Goal: Task Accomplishment & Management: Complete application form

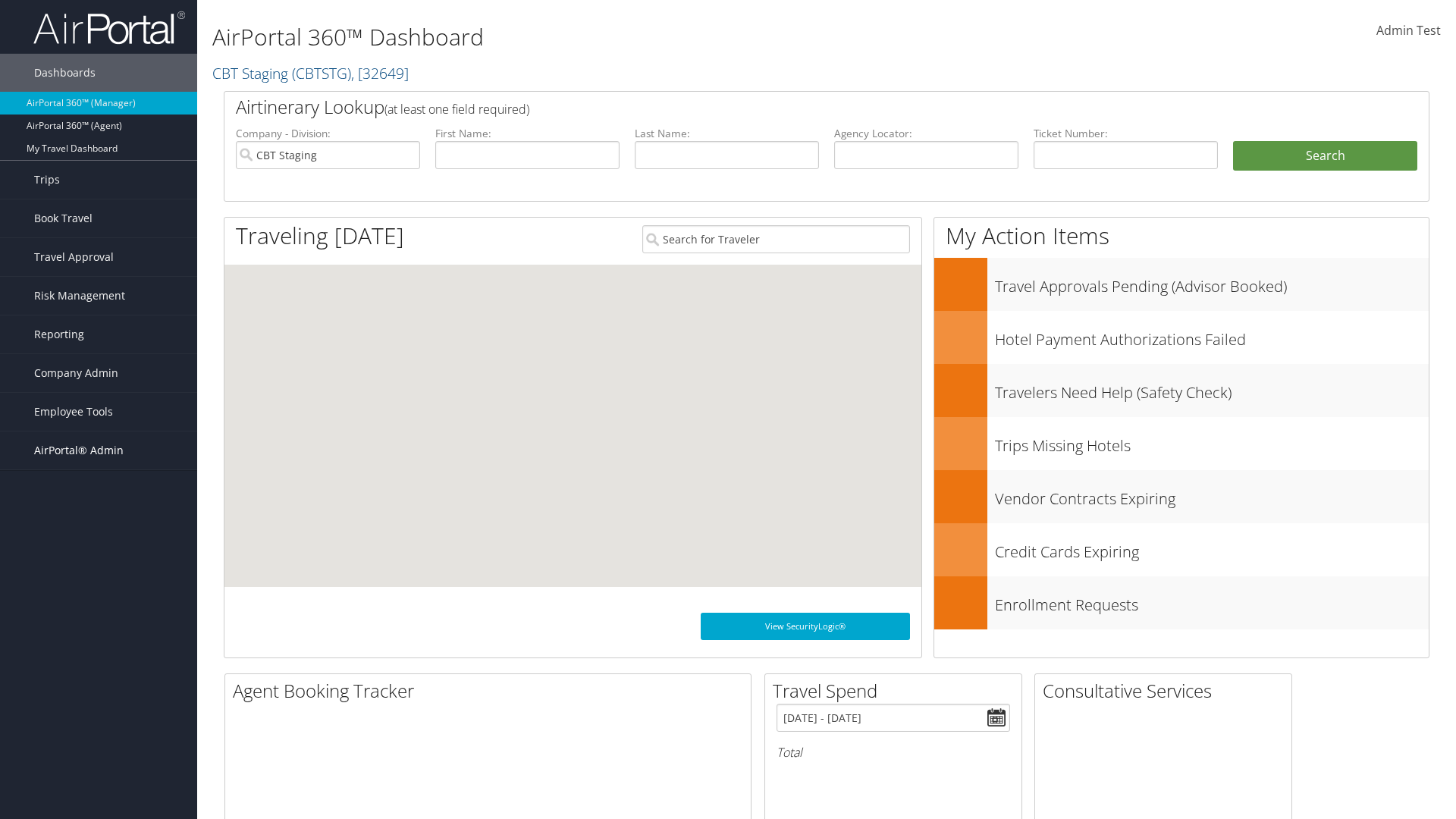
click at [99, 450] on span "AirPortal® Admin" at bounding box center [78, 450] width 89 height 38
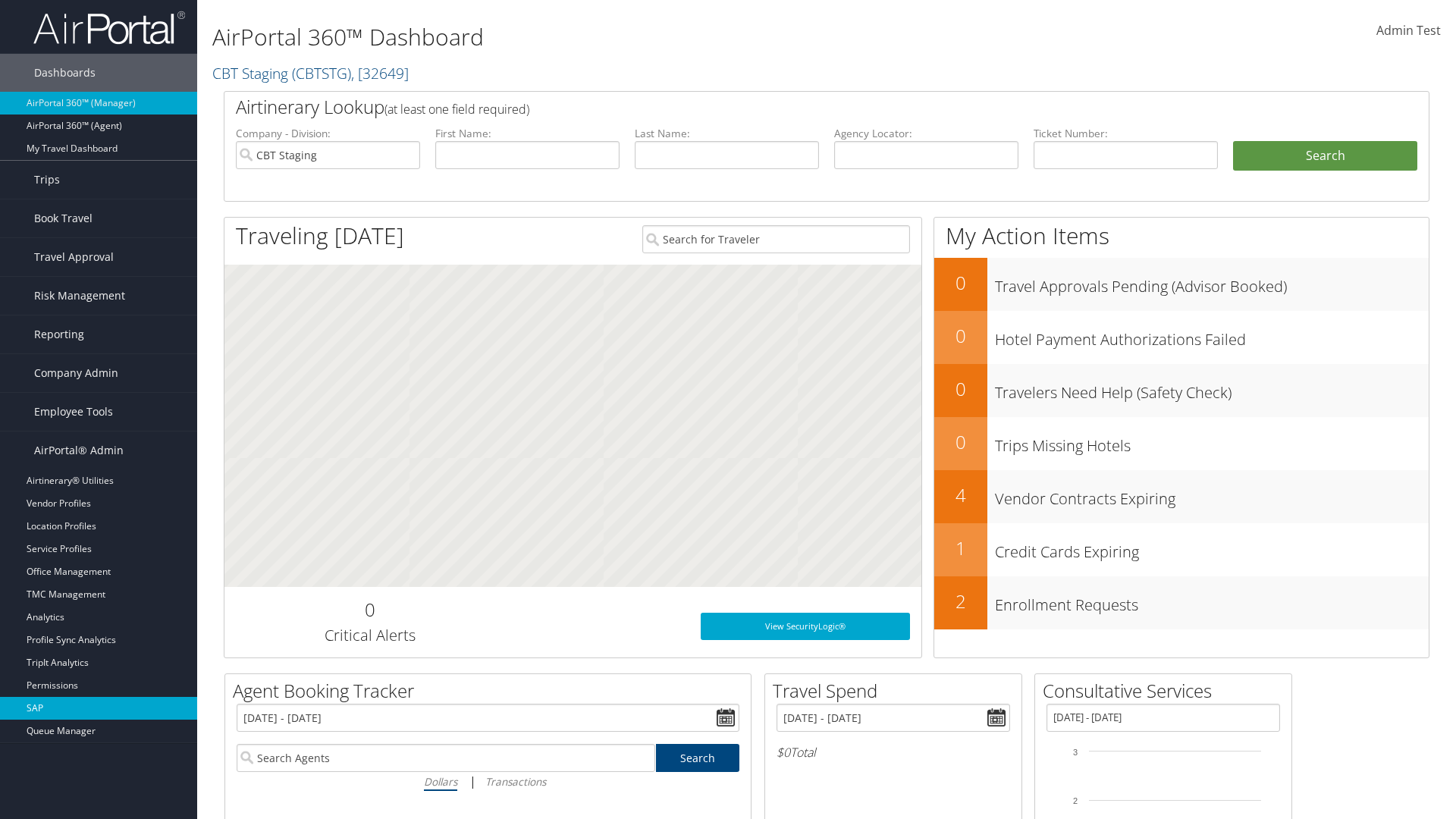
click at [99, 708] on link "SAP" at bounding box center [99, 708] width 197 height 23
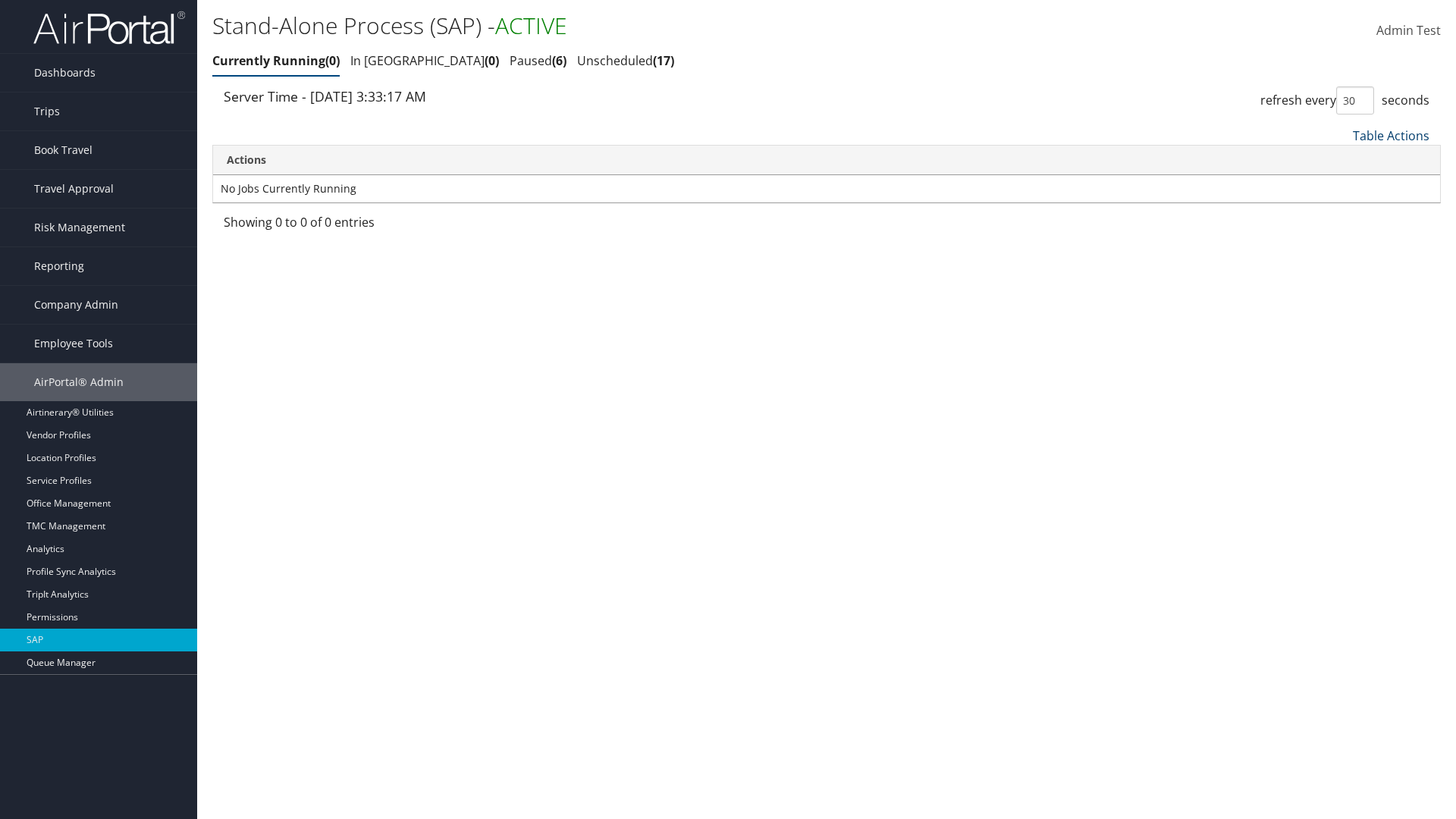
click at [1391, 135] on link "Table Actions" at bounding box center [1391, 136] width 77 height 17
click at [1340, 184] on link "New Record" at bounding box center [1340, 184] width 200 height 26
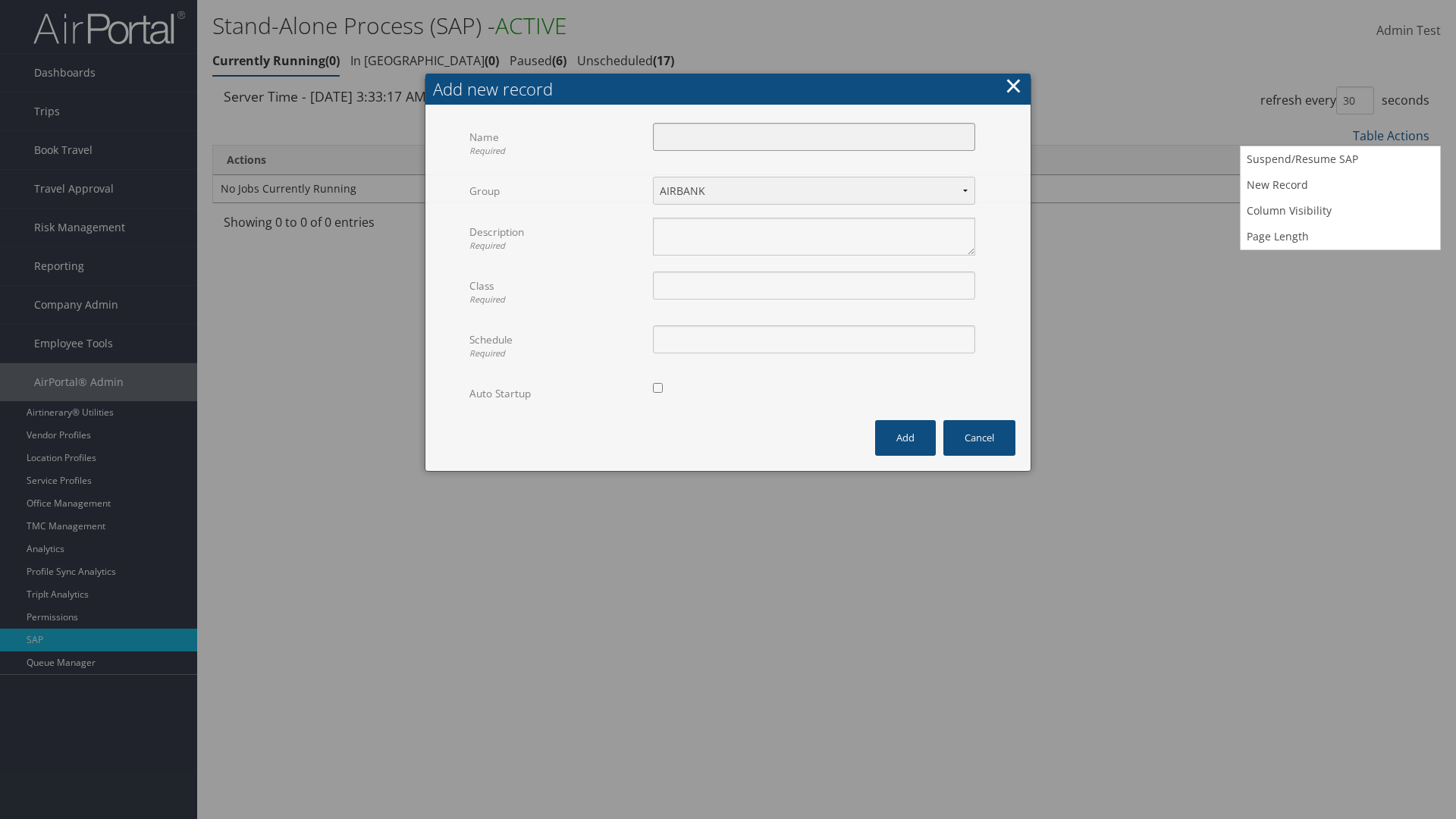
click at [814, 136] on input "Name Required" at bounding box center [814, 137] width 323 height 28
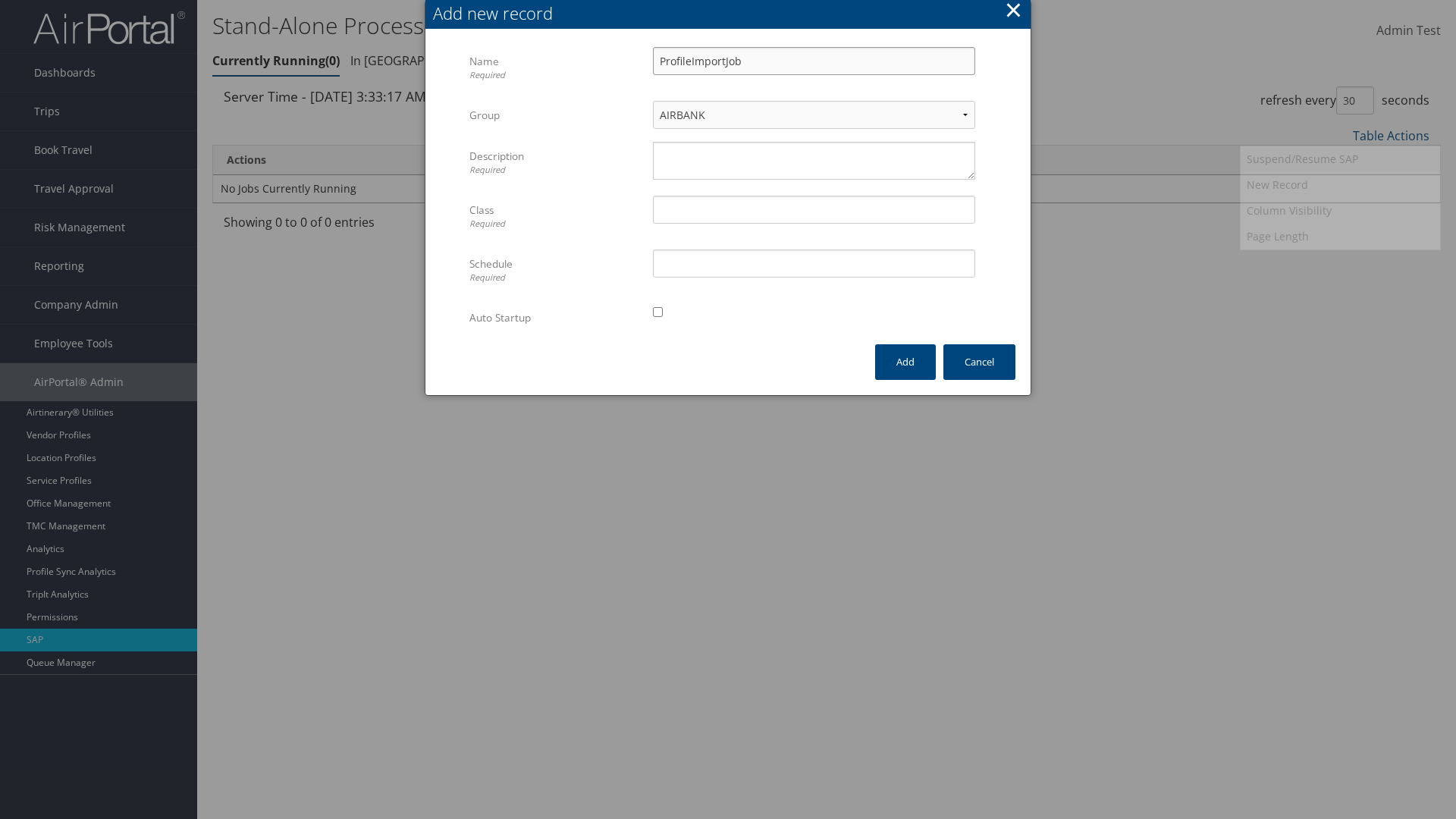
type input "ProfileImportJob"
click at [814, 161] on textarea "Description Required" at bounding box center [814, 161] width 323 height 38
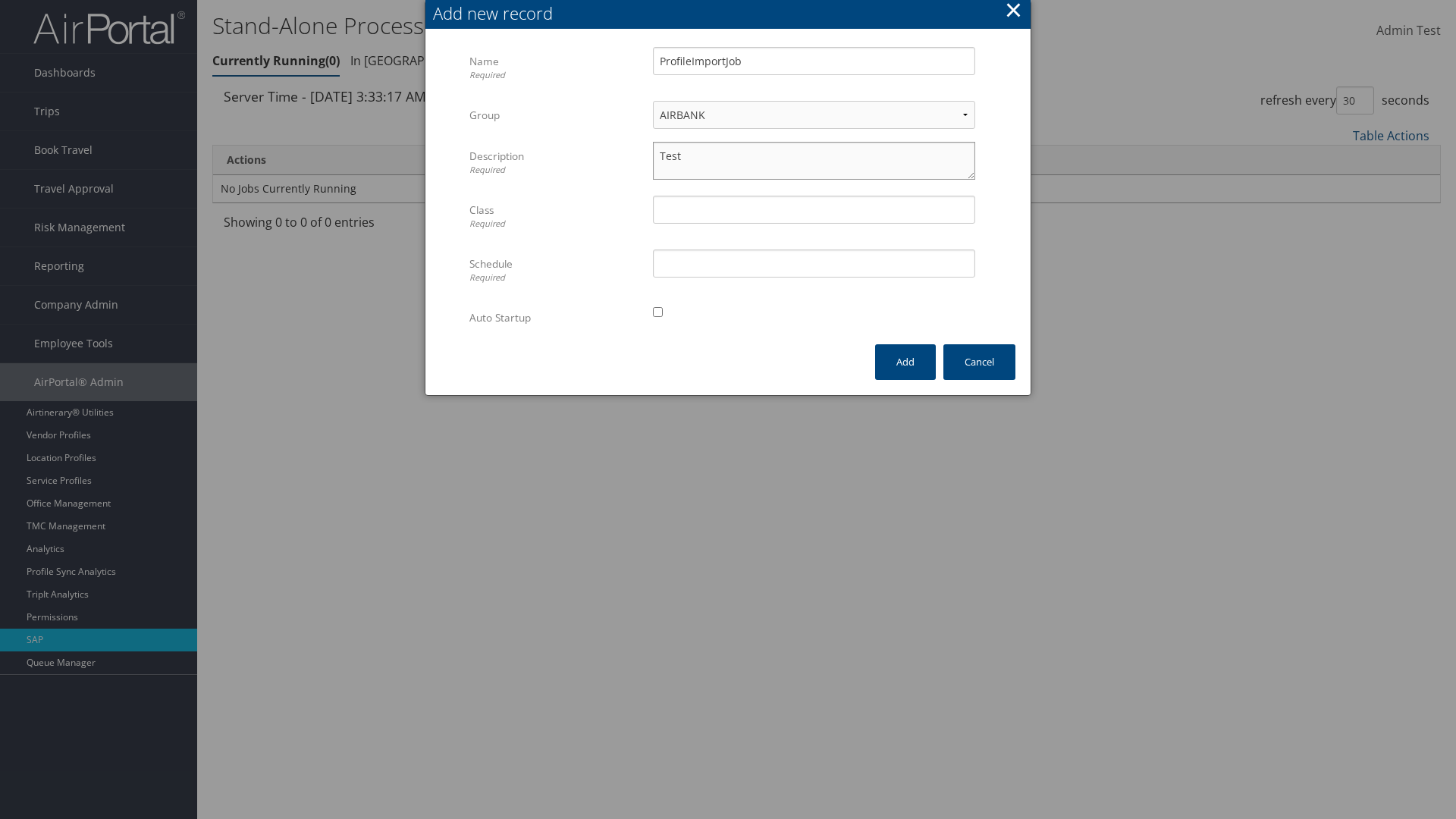
type textarea "Test"
click at [814, 209] on input "Class Required" at bounding box center [814, 210] width 323 height 28
type input "Test"
click at [814, 263] on input "Schedule Required" at bounding box center [814, 263] width 323 height 28
type input "Test"
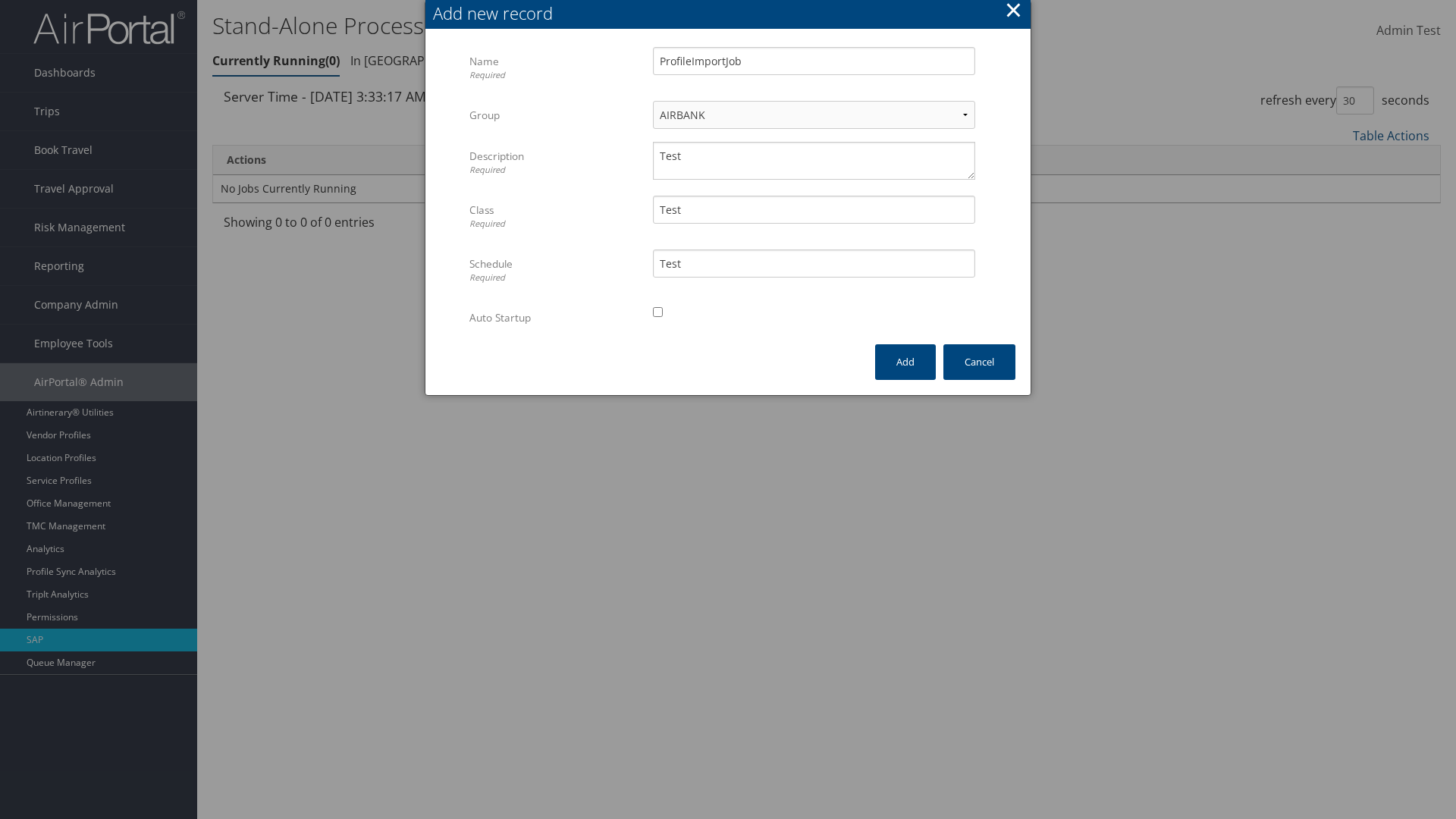
click at [658, 311] on input "checkbox" at bounding box center [658, 311] width 10 height 10
checkbox input "true"
click at [905, 362] on button "Add" at bounding box center [905, 362] width 61 height 35
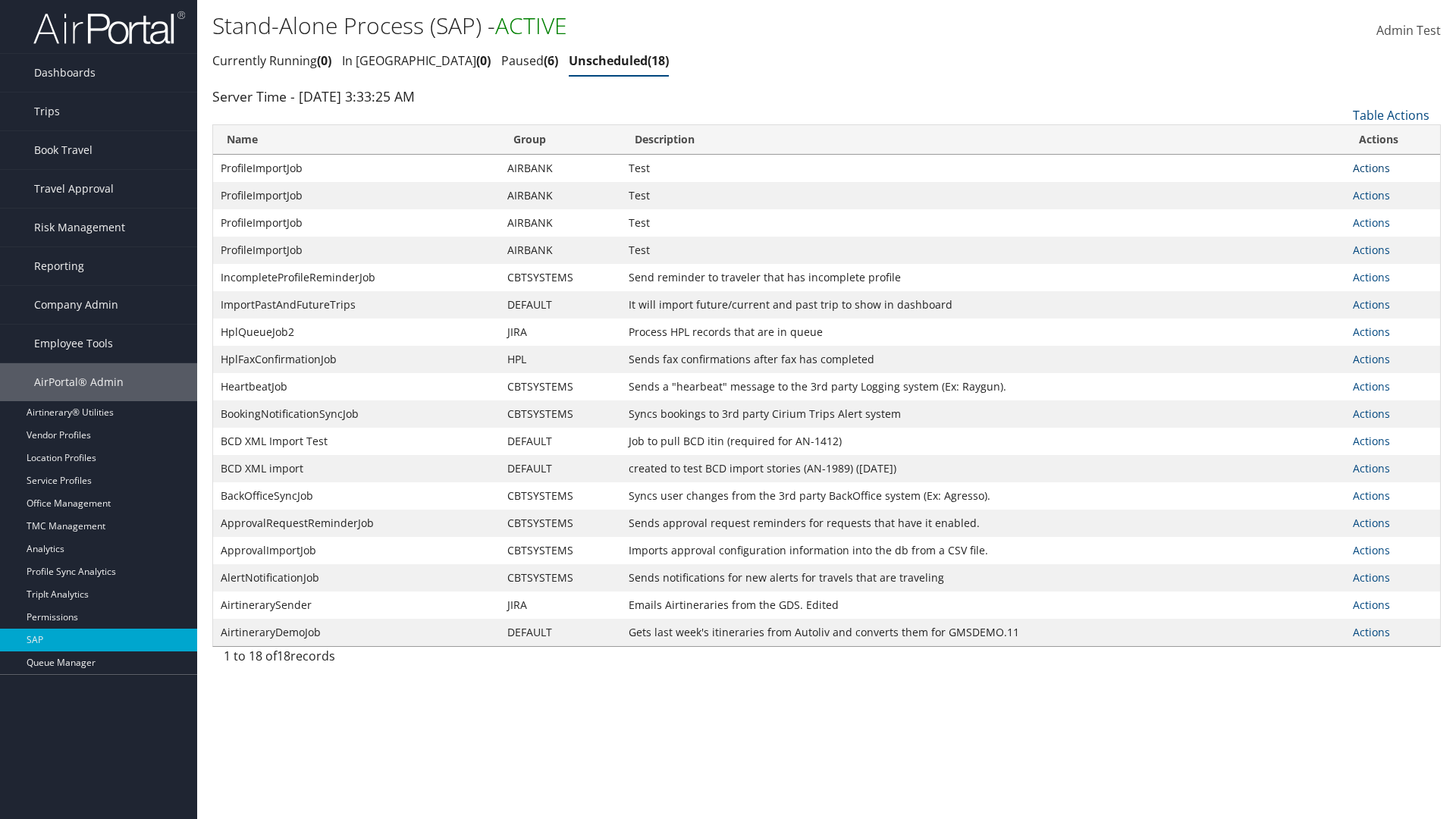
click at [1372, 168] on link "Actions" at bounding box center [1372, 168] width 37 height 14
click at [1393, 242] on link "Delete Job" at bounding box center [1393, 241] width 78 height 26
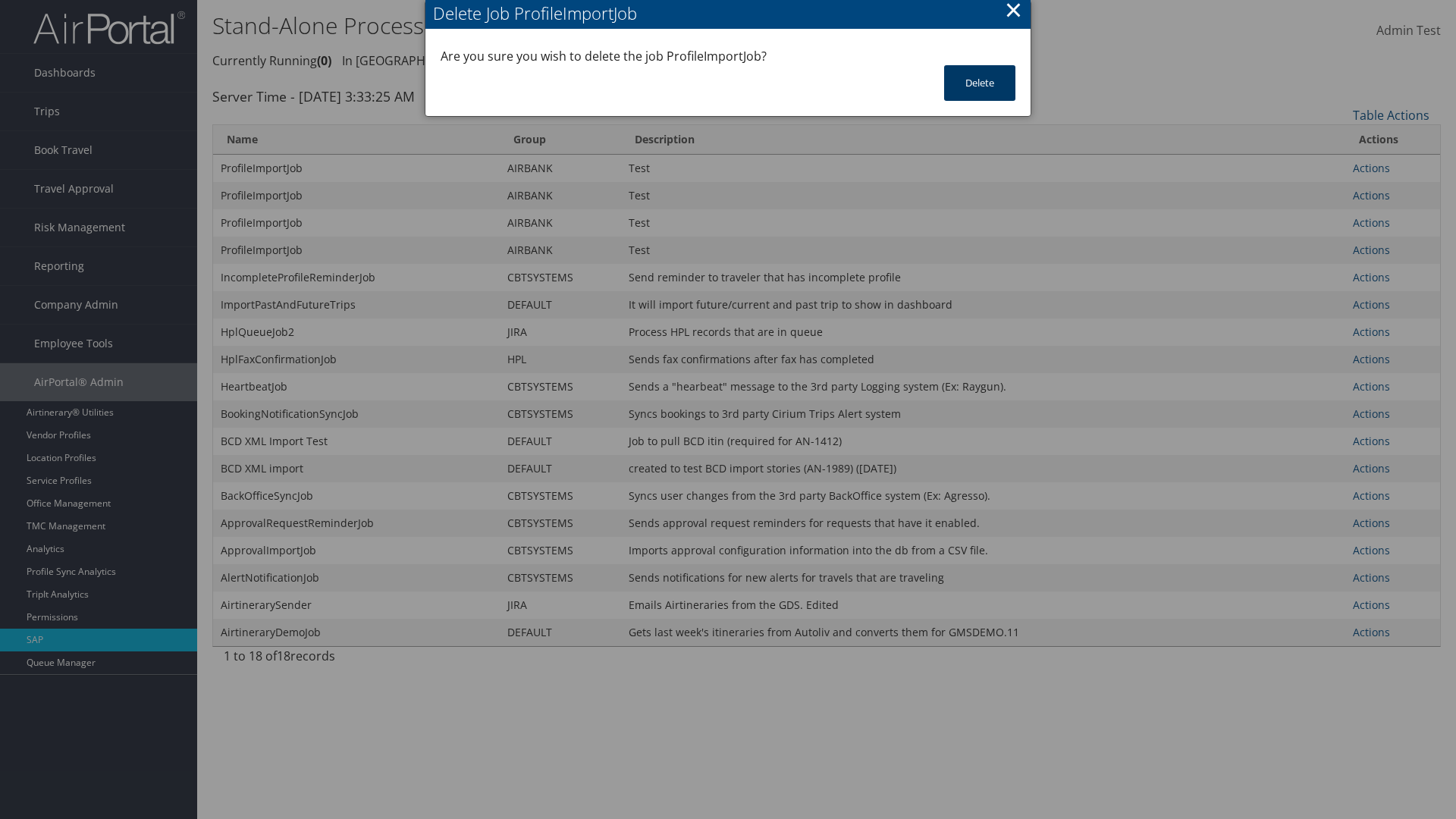
click at [980, 83] on button "Delete" at bounding box center [980, 83] width 71 height 35
